Goal: Transaction & Acquisition: Obtain resource

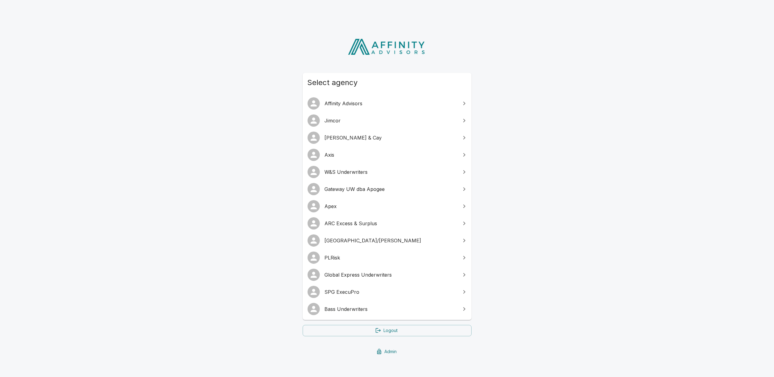
click at [354, 294] on span "SPG ExecuPro" at bounding box center [391, 291] width 132 height 7
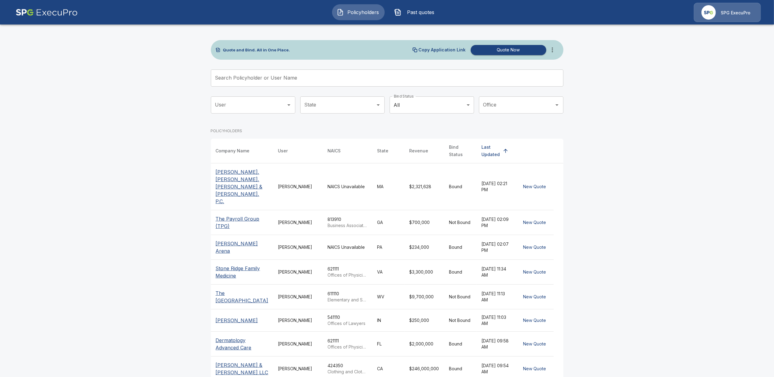
click at [739, 12] on p "SPG ExecuPro" at bounding box center [735, 13] width 30 height 6
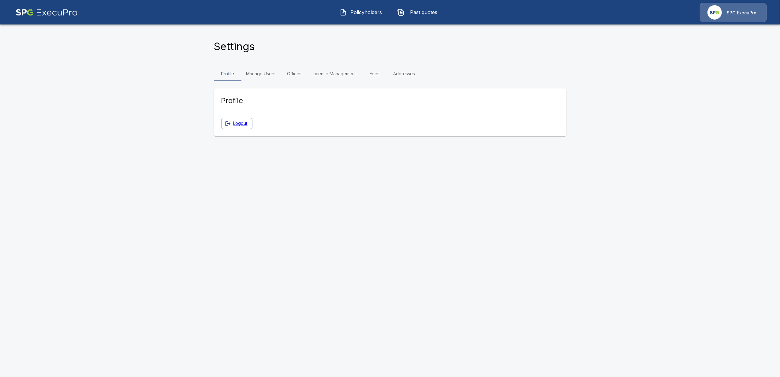
click at [263, 75] on link "Manage Users" at bounding box center [260, 73] width 39 height 15
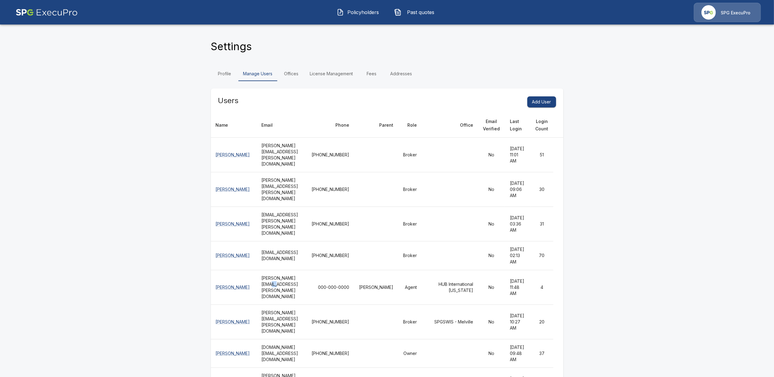
drag, startPoint x: 298, startPoint y: 285, endPoint x: 312, endPoint y: 285, distance: 14.4
click at [307, 285] on th "[PERSON_NAME][EMAIL_ADDRESS][PERSON_NAME][DOMAIN_NAME]" at bounding box center [281, 287] width 50 height 35
drag, startPoint x: 312, startPoint y: 285, endPoint x: 305, endPoint y: 316, distance: 31.5
click at [305, 316] on th "[PERSON_NAME][EMAIL_ADDRESS][PERSON_NAME][DOMAIN_NAME]" at bounding box center [281, 321] width 50 height 35
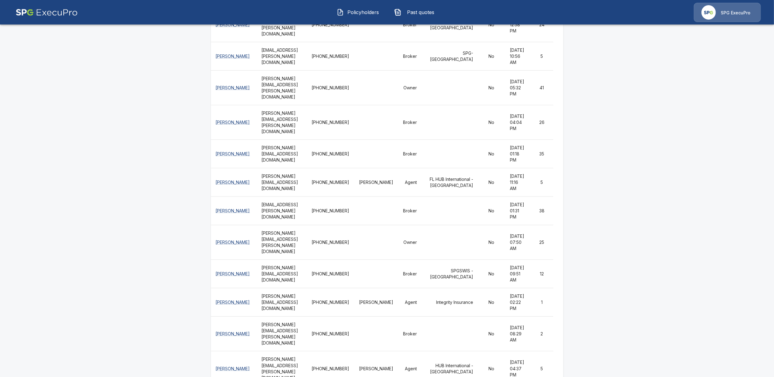
scroll to position [489, 0]
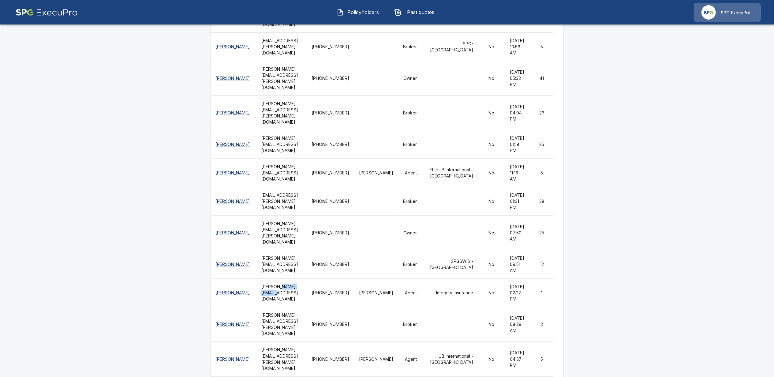
drag, startPoint x: 273, startPoint y: 255, endPoint x: 300, endPoint y: 254, distance: 26.9
click at [300, 279] on th "[PERSON_NAME][EMAIL_ADDRESS][DOMAIN_NAME]" at bounding box center [281, 293] width 50 height 28
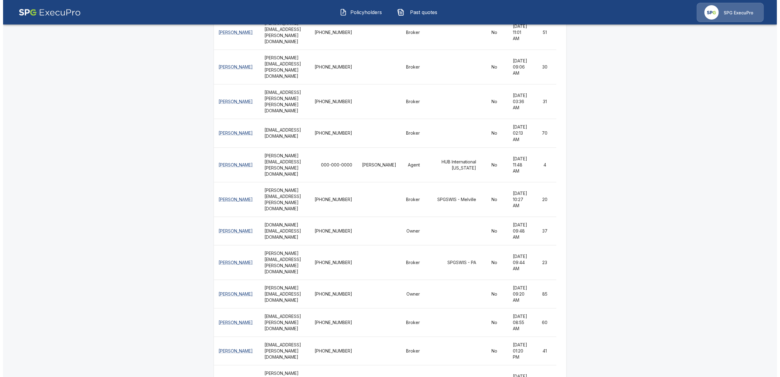
scroll to position [0, 0]
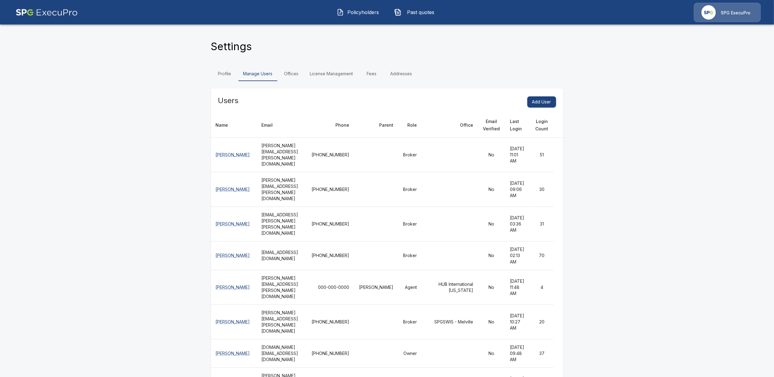
click at [293, 76] on link "Offices" at bounding box center [291, 73] width 28 height 15
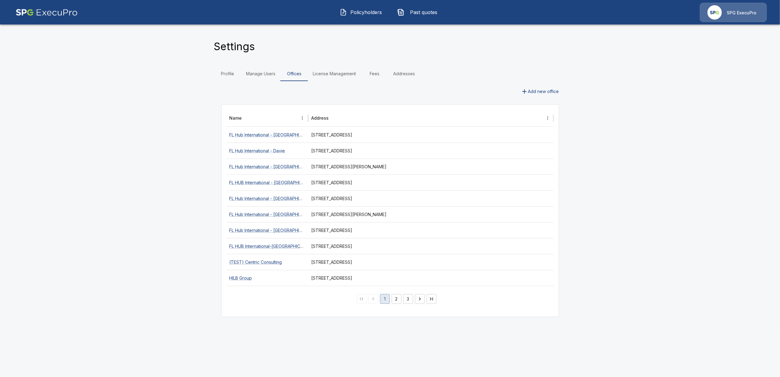
click at [397, 301] on button "2" at bounding box center [396, 299] width 10 height 10
click at [406, 301] on button "3" at bounding box center [408, 299] width 10 height 10
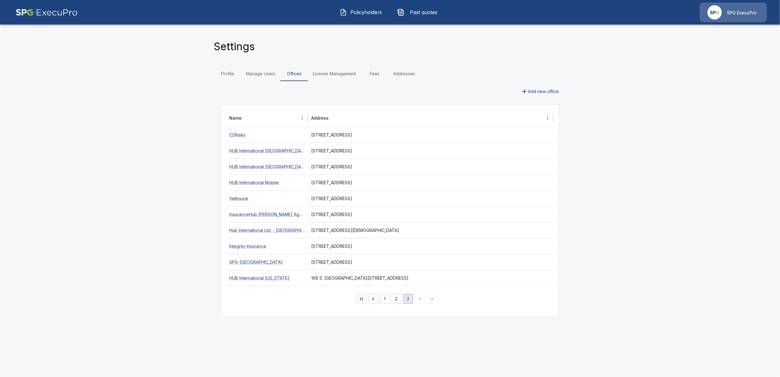
click at [188, 170] on main "Settings Profile Manage Users Offices License Management Fees Addresses Add new…" at bounding box center [390, 166] width 780 height 332
click at [121, 174] on main "Settings Profile Manage Users Offices License Management Fees Addresses Add new…" at bounding box center [390, 166] width 780 height 332
click at [425, 13] on span "Past quotes" at bounding box center [424, 12] width 34 height 7
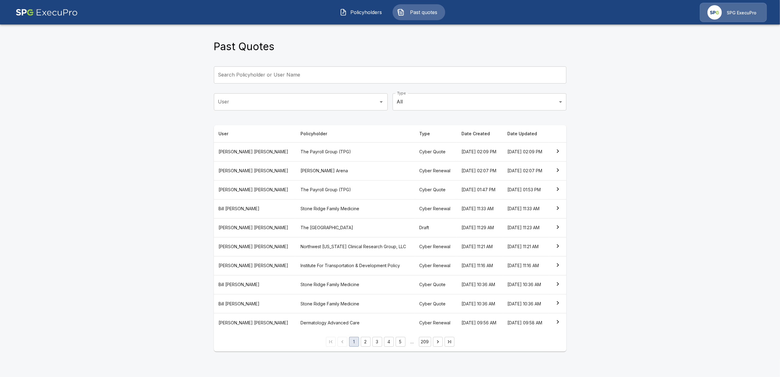
click at [295, 151] on th "The Payroll Group (TPG)" at bounding box center [354, 151] width 119 height 19
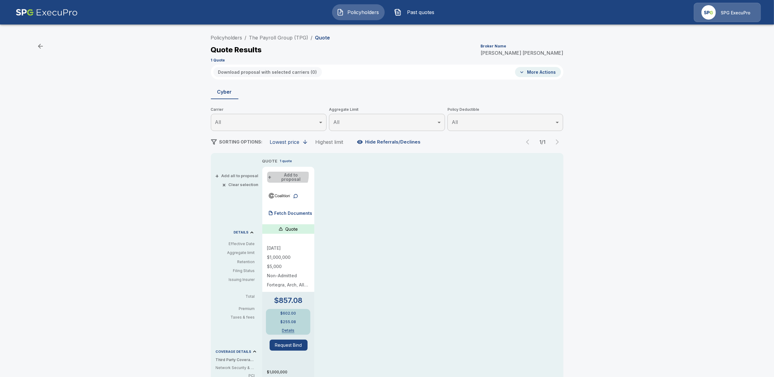
click at [286, 175] on button "+ Add to proposal" at bounding box center [288, 177] width 42 height 11
click at [267, 71] on button "Download proposal with selected carriers ( 1 )" at bounding box center [266, 72] width 107 height 10
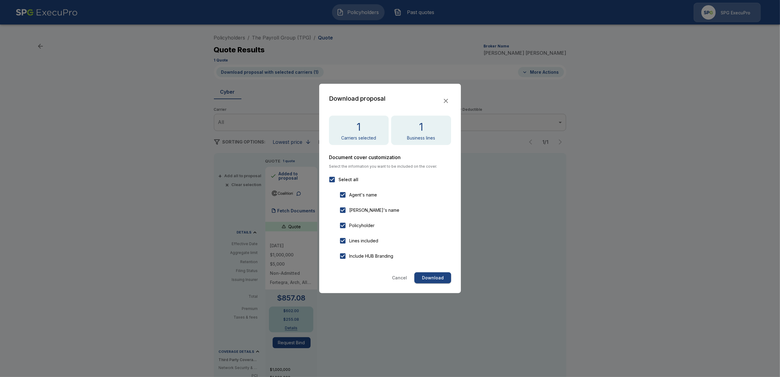
click at [437, 282] on button "Download" at bounding box center [432, 277] width 37 height 11
